Goal: Information Seeking & Learning: Learn about a topic

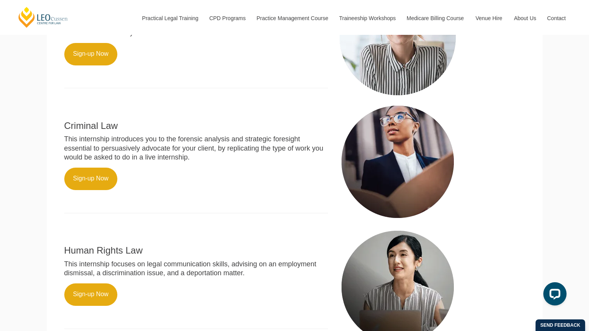
scroll to position [369, 0]
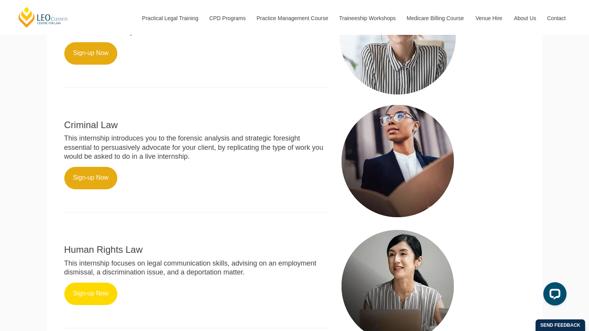
click at [98, 302] on link "Sign-up Now" at bounding box center [90, 294] width 53 height 22
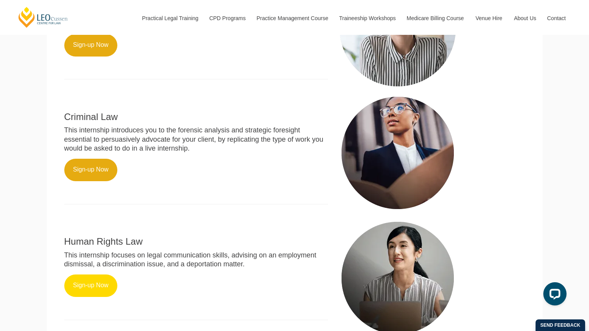
scroll to position [377, 0]
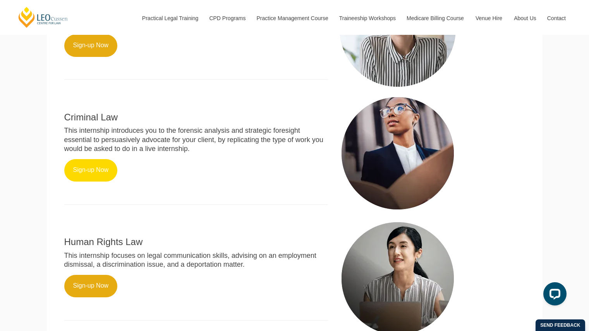
click at [94, 177] on link "Sign-up Now" at bounding box center [90, 170] width 53 height 22
